Goal: Information Seeking & Learning: Learn about a topic

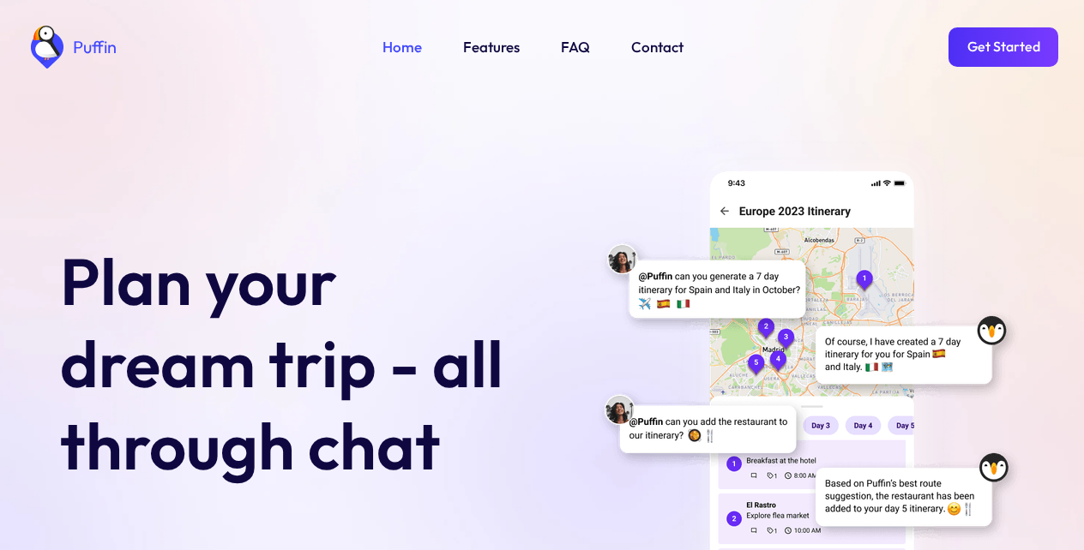
click at [1008, 50] on link "Get Started" at bounding box center [1003, 46] width 110 height 39
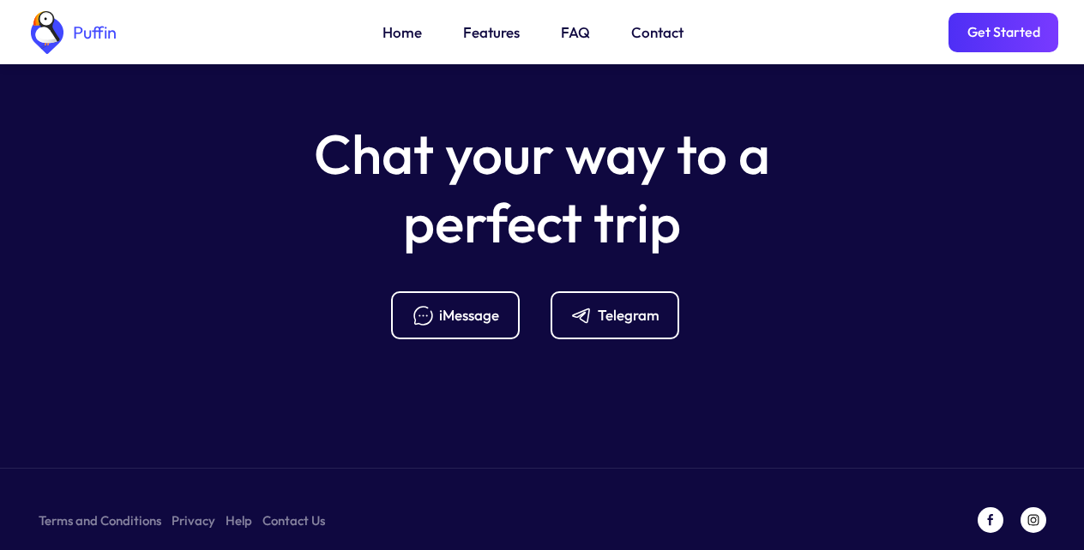
scroll to position [6808, 0]
click at [571, 35] on link "FAQ" at bounding box center [575, 32] width 29 height 22
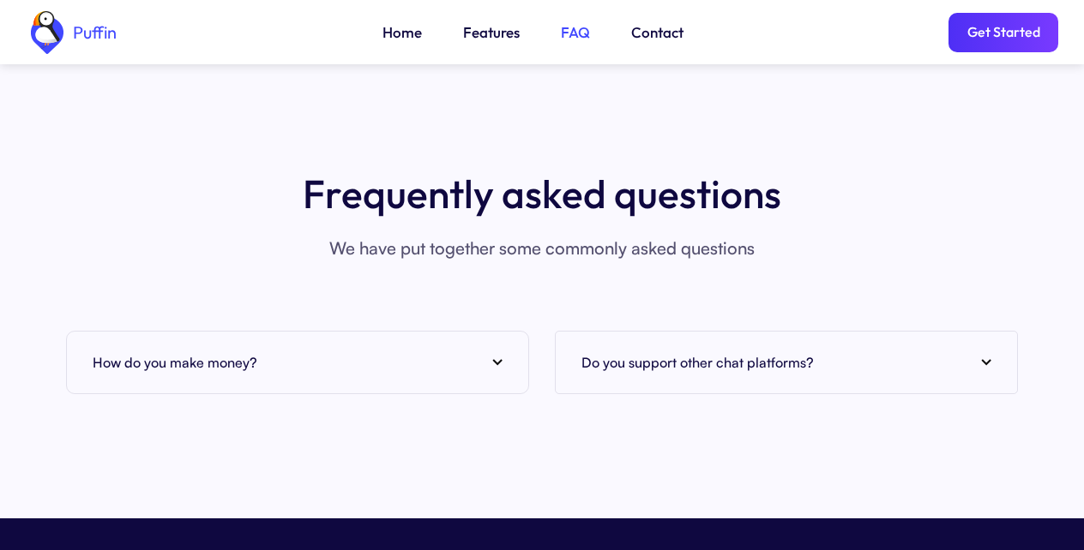
scroll to position [6562, 0]
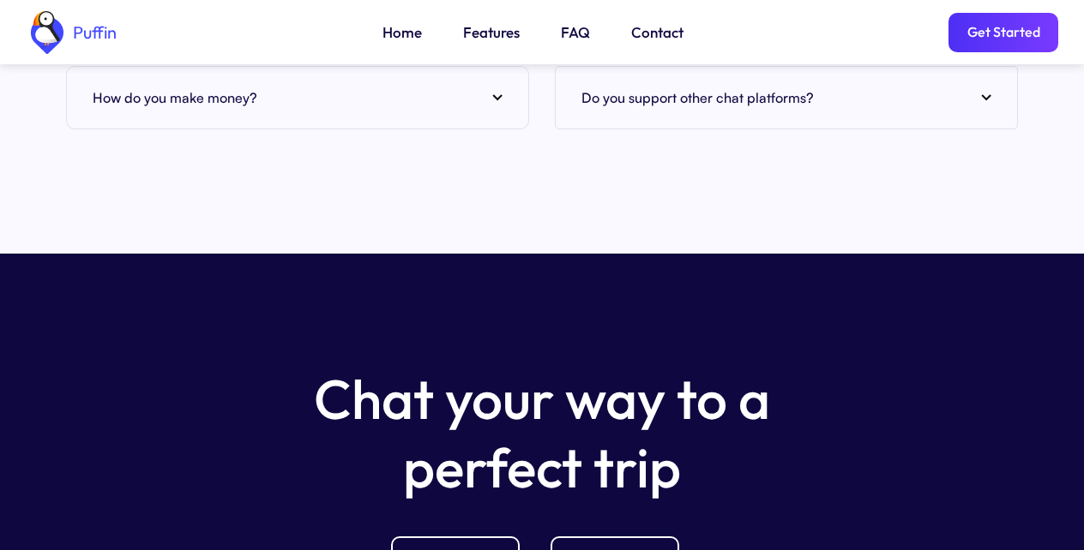
click at [292, 85] on div "How do you make money?" at bounding box center [298, 98] width 410 height 26
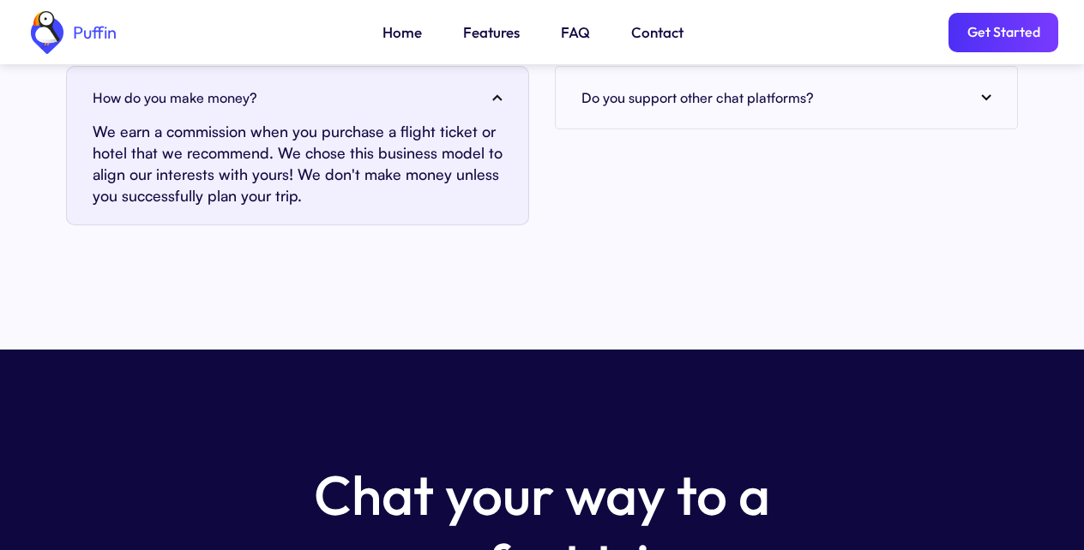
click at [653, 35] on link "Contact" at bounding box center [657, 32] width 52 height 22
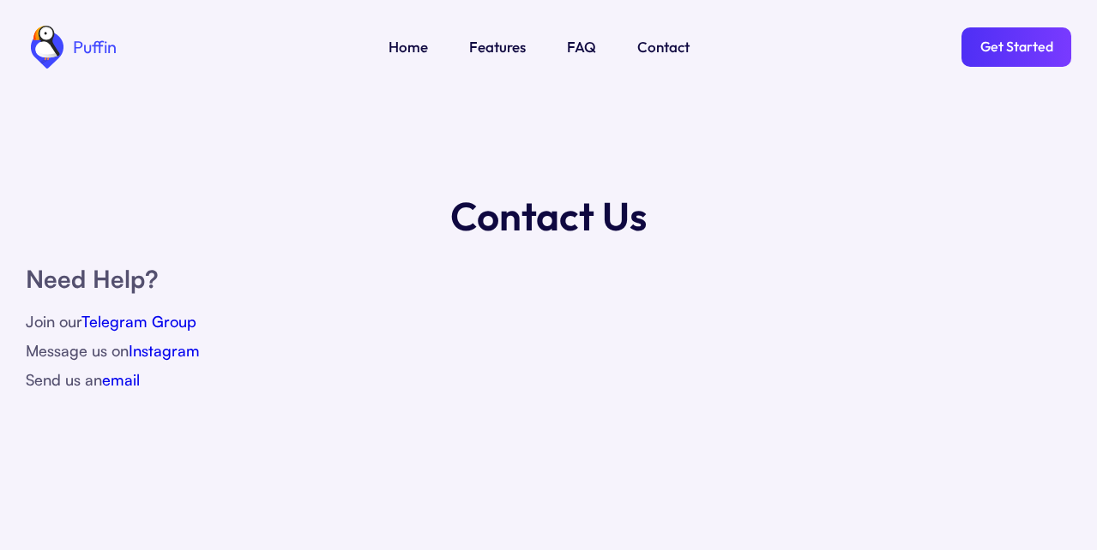
click at [137, 326] on link "Telegram Group" at bounding box center [138, 321] width 115 height 19
click at [1018, 50] on link "Get Started" at bounding box center [1016, 46] width 110 height 39
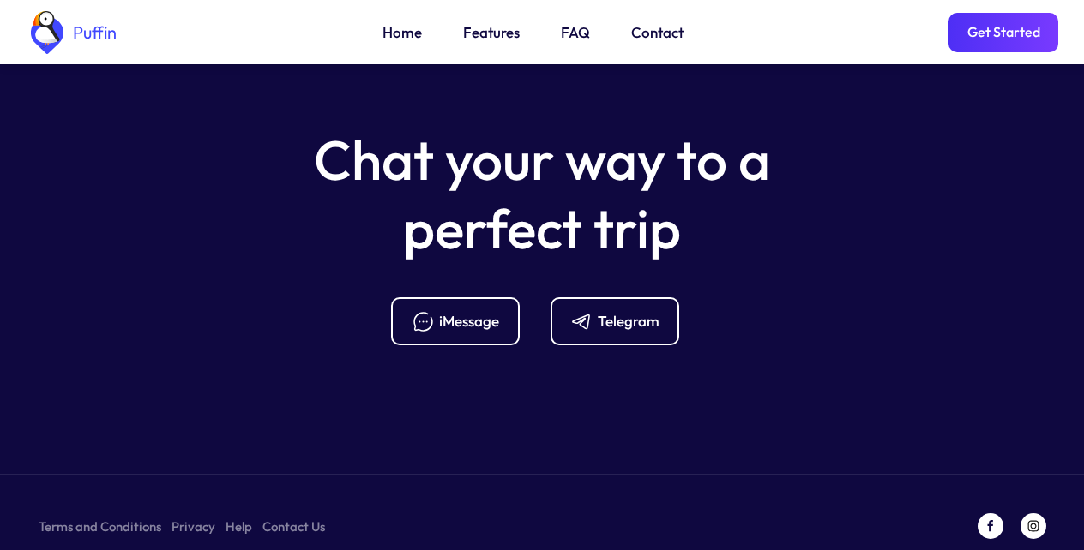
scroll to position [6808, 0]
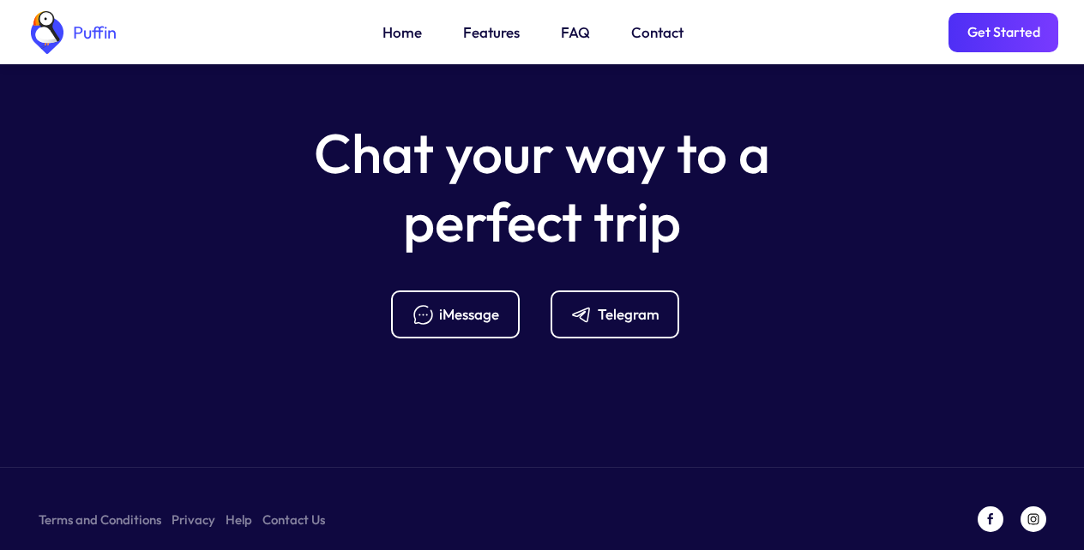
click at [571, 35] on link "FAQ" at bounding box center [575, 32] width 29 height 22
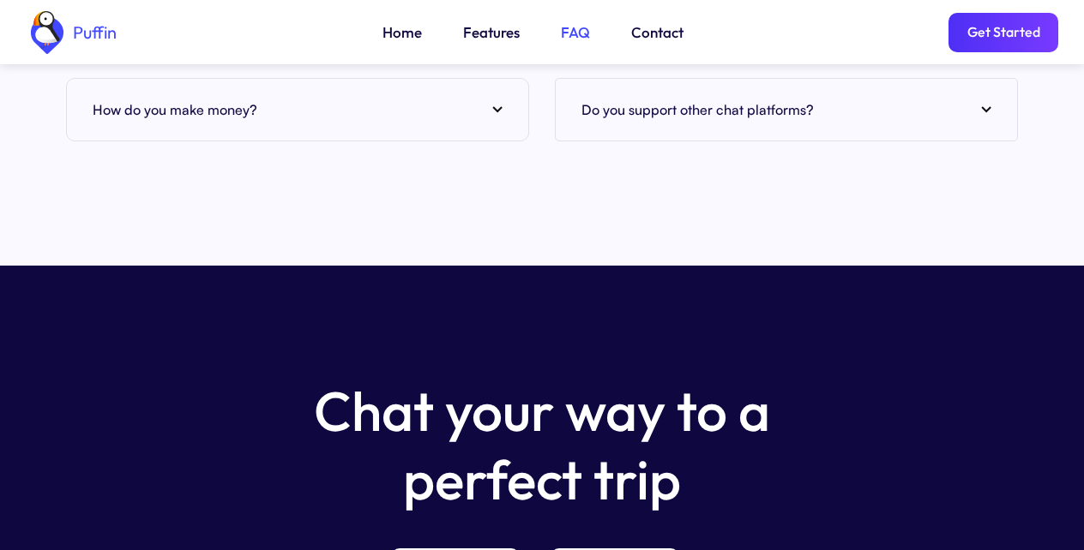
scroll to position [6562, 0]
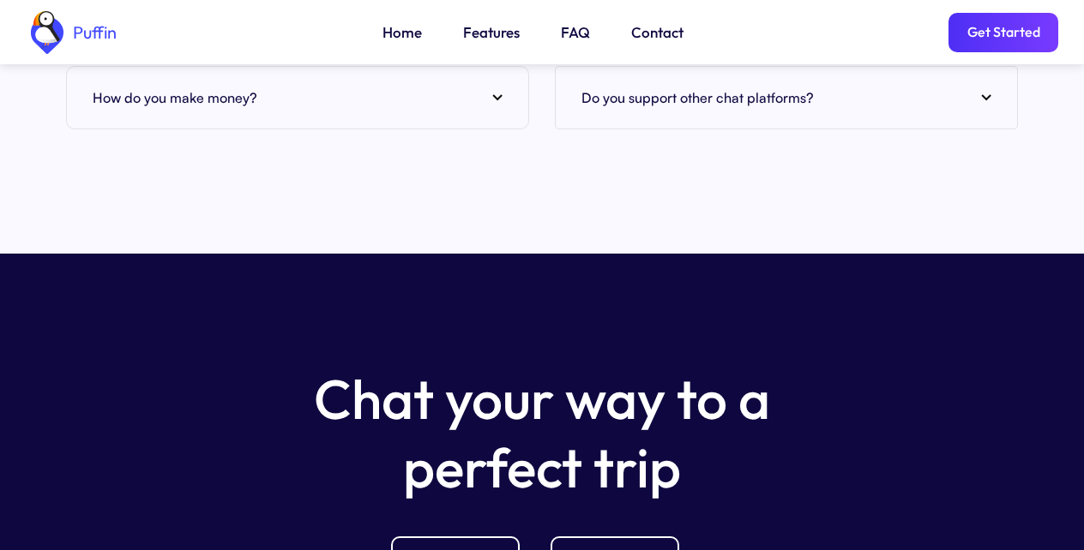
click at [292, 85] on div "How do you make money?" at bounding box center [298, 98] width 410 height 26
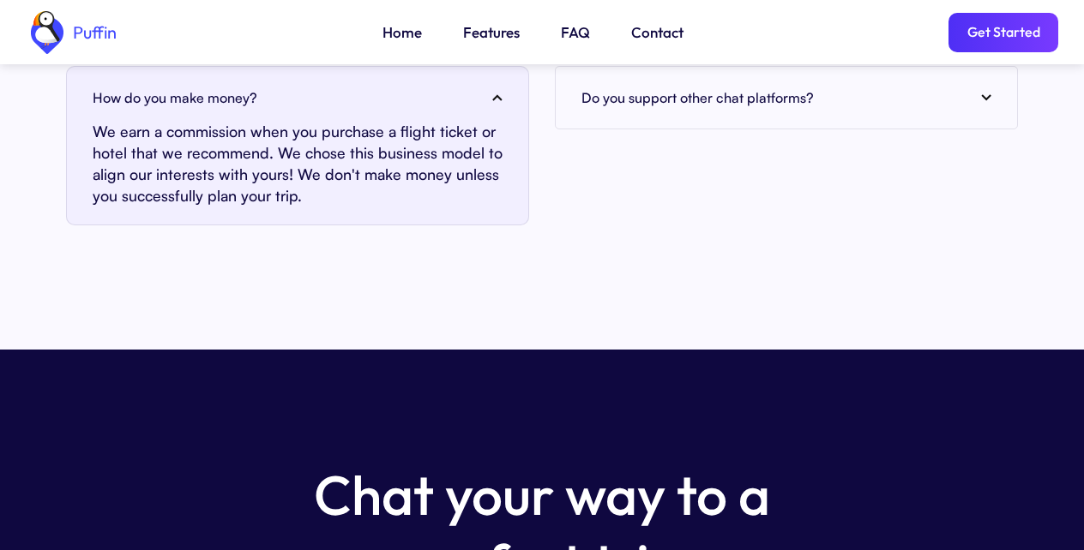
scroll to position [6871, 0]
